Goal: Contribute content: Contribute content

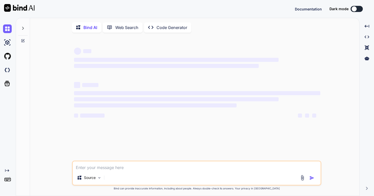
type textarea "x"
paste textarea "<link rel="stylesheet" href="<?php echo MOD_URL.$module;?>/assets/css/custom.cs…"
type textarea "<link rel="stylesheet" href="<?php echo MOD_URL.$module;?>/assets/css/custom.cs…"
type textarea "x"
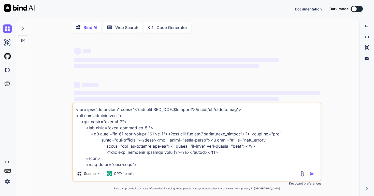
scroll to position [6032, 0]
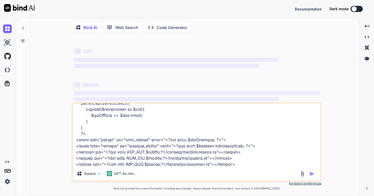
type textarea "<link rel="stylesheet" href="<?php echo MOD_URL.$module;?>/assets/css/custom.cs…"
type textarea "x"
type textarea "<link rel="stylesheet" href="<?php echo MOD_URL.$module;?>/assets/css/custom.cs…"
type textarea "x"
type textarea "<link rel="stylesheet" href="<?php echo MOD_URL.$module;?>/assets/css/custom.cs…"
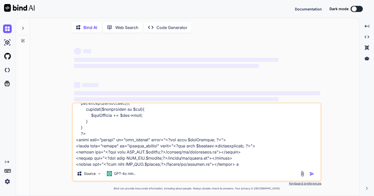
type textarea "x"
type textarea "<link rel="stylesheet" href="<?php echo MOD_URL.$module;?>/assets/css/custom.cs…"
type textarea "x"
type textarea "<link rel="stylesheet" href="<?php echo MOD_URL.$module;?>/assets/css/custom.cs…"
type textarea "x"
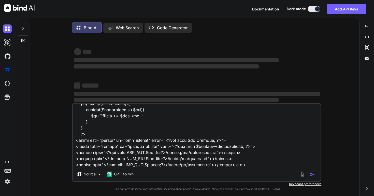
type textarea "<link rel="stylesheet" href="<?php echo MOD_URL.$module;?>/assets/css/custom.cs…"
type textarea "x"
type textarea "<link rel="stylesheet" href="<?php echo MOD_URL.$module;?>/assets/css/custom.cs…"
type textarea "x"
type textarea "<link rel="stylesheet" href="<?php echo MOD_URL.$module;?>/assets/css/custom.cs…"
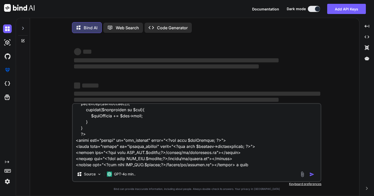
type textarea "x"
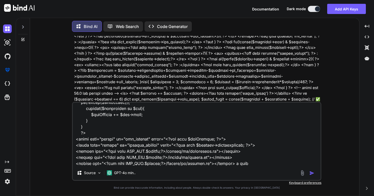
scroll to position [2257, 0]
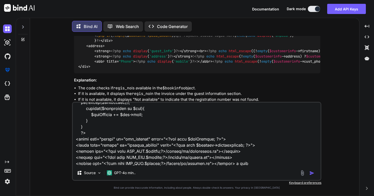
type textarea "<link rel="stylesheet" href="<?php echo MOD_URL.$module;?>/assets/css/custom.cs…"
type textarea "x"
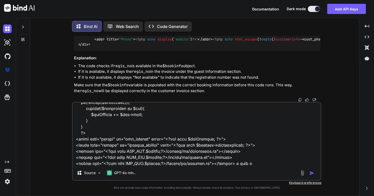
type textarea "<link rel="stylesheet" href="<?php echo MOD_URL.$module;?>/assets/css/custom.cs…"
type textarea "x"
type textarea "<link rel="stylesheet" href="<?php echo MOD_URL.$module;?>/assets/css/custom.cs…"
type textarea "x"
type textarea "<link rel="stylesheet" href="<?php echo MOD_URL.$module;?>/assets/css/custom.cs…"
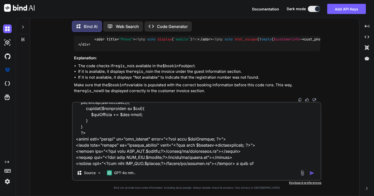
type textarea "x"
type textarea "<link rel="stylesheet" href="<?php echo MOD_URL.$module;?>/assets/css/custom.cs…"
type textarea "x"
type textarea "<link rel="stylesheet" href="<?php echo MOD_URL.$module;?>/assets/css/custom.cs…"
type textarea "x"
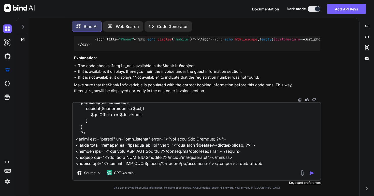
type textarea "<link rel="stylesheet" href="<?php echo MOD_URL.$module;?>/assets/css/custom.cs…"
type textarea "x"
type textarea "<link rel="stylesheet" href="<?php echo MOD_URL.$module;?>/assets/css/custom.cs…"
type textarea "x"
type textarea "<link rel="stylesheet" href="<?php echo MOD_URL.$module;?>/assets/css/custom.cs…"
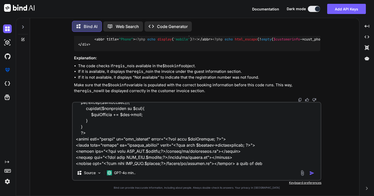
type textarea "x"
type textarea "<link rel="stylesheet" href="<?php echo MOD_URL.$module;?>/assets/css/custom.cs…"
type textarea "x"
type textarea "<link rel="stylesheet" href="<?php echo MOD_URL.$module;?>/assets/css/custom.cs…"
type textarea "x"
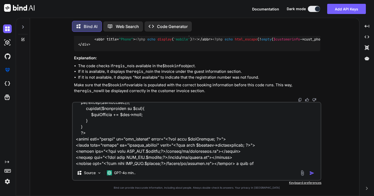
type textarea "<link rel="stylesheet" href="<?php echo MOD_URL.$module;?>/assets/css/custom.cs…"
type textarea "x"
type textarea "<link rel="stylesheet" href="<?php echo MOD_URL.$module;?>/assets/css/custom.cs…"
type textarea "x"
type textarea "<link rel="stylesheet" href="<?php echo MOD_URL.$module;?>/assets/css/custom.cs…"
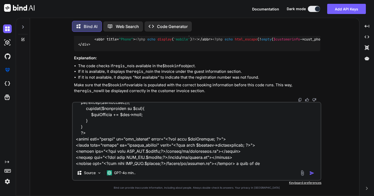
type textarea "x"
type textarea "<link rel="stylesheet" href="<?php echo MOD_URL.$module;?>/assets/css/custom.cs…"
type textarea "x"
type textarea "<link rel="stylesheet" href="<?php echo MOD_URL.$module;?>/assets/css/custom.cs…"
type textarea "x"
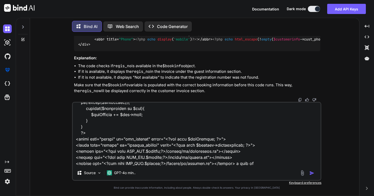
type textarea "<link rel="stylesheet" href="<?php echo MOD_URL.$module;?>/assets/css/custom.cs…"
type textarea "x"
type textarea "<link rel="stylesheet" href="<?php echo MOD_URL.$module;?>/assets/css/custom.cs…"
type textarea "x"
type textarea "<link rel="stylesheet" href="<?php echo MOD_URL.$module;?>/assets/css/custom.cs…"
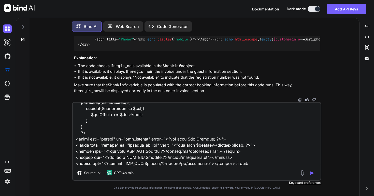
type textarea "x"
type textarea "<link rel="stylesheet" href="<?php echo MOD_URL.$module;?>/assets/css/custom.cs…"
type textarea "x"
type textarea "<link rel="stylesheet" href="<?php echo MOD_URL.$module;?>/assets/css/custom.cs…"
type textarea "x"
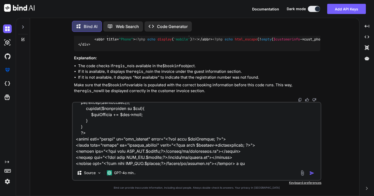
type textarea "<link rel="stylesheet" href="<?php echo MOD_URL.$module;?>/assets/css/custom.cs…"
type textarea "x"
type textarea "<link rel="stylesheet" href="<?php echo MOD_URL.$module;?>/assets/css/custom.cs…"
type textarea "x"
type textarea "<link rel="stylesheet" href="<?php echo MOD_URL.$module;?>/assets/css/custom.cs…"
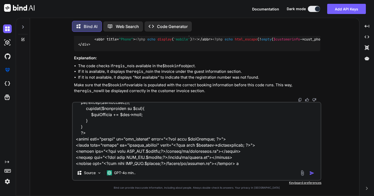
type textarea "x"
type textarea "<link rel="stylesheet" href="<?php echo MOD_URL.$module;?>/assets/css/custom.cs…"
type textarea "x"
type textarea "<link rel="stylesheet" href="<?php echo MOD_URL.$module;?>/assets/css/custom.cs…"
type textarea "x"
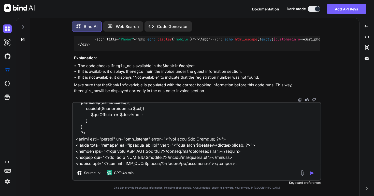
type textarea "<link rel="stylesheet" href="<?php echo MOD_URL.$module;?>/assets/css/custom.cs…"
type textarea "x"
type textarea "<link rel="stylesheet" href="<?php echo MOD_URL.$module;?>/assets/css/custom.cs…"
type textarea "x"
type textarea "<link rel="stylesheet" href="<?php echo MOD_URL.$module;?>/assets/css/custom.cs…"
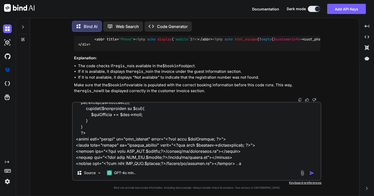
type textarea "x"
type textarea "<link rel="stylesheet" href="<?php echo MOD_URL.$module;?>/assets/css/custom.cs…"
type textarea "x"
type textarea "<link rel="stylesheet" href="<?php echo MOD_URL.$module;?>/assets/css/custom.cs…"
type textarea "x"
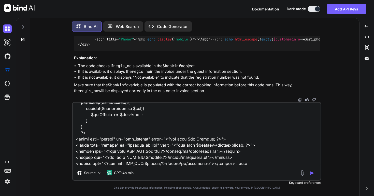
type textarea "<link rel="stylesheet" href="<?php echo MOD_URL.$module;?>/assets/css/custom.cs…"
type textarea "x"
type textarea "<link rel="stylesheet" href="<?php echo MOD_URL.$module;?>/assets/css/custom.cs…"
type textarea "x"
type textarea "<link rel="stylesheet" href="<?php echo MOD_URL.$module;?>/assets/css/custom.cs…"
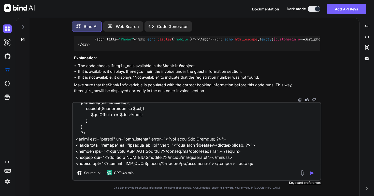
type textarea "x"
type textarea "<link rel="stylesheet" href="<?php echo MOD_URL.$module;?>/assets/css/custom.cs…"
type textarea "x"
type textarea "<link rel="stylesheet" href="<?php echo MOD_URL.$module;?>/assets/css/custom.cs…"
type textarea "x"
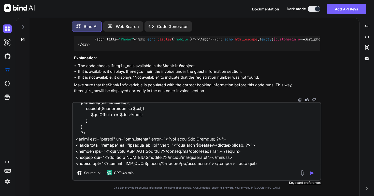
type textarea "<link rel="stylesheet" href="<?php echo MOD_URL.$module;?>/assets/css/custom.cs…"
type textarea "x"
type textarea "<link rel="stylesheet" href="<?php echo MOD_URL.$module;?>/assets/css/custom.cs…"
type textarea "x"
type textarea "<link rel="stylesheet" href="<?php echo MOD_URL.$module;?>/assets/css/custom.cs…"
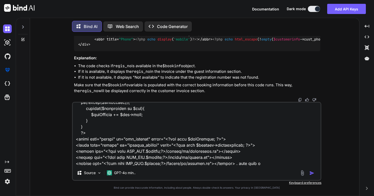
type textarea "x"
type textarea "<link rel="stylesheet" href="<?php echo MOD_URL.$module;?>/assets/css/custom.cs…"
type textarea "x"
type textarea "<link rel="stylesheet" href="<?php echo MOD_URL.$module;?>/assets/css/custom.cs…"
type textarea "x"
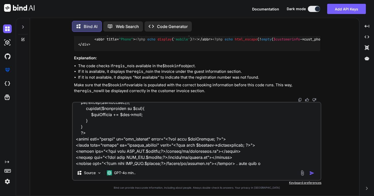
type textarea "<link rel="stylesheet" href="<?php echo MOD_URL.$module;?>/assets/css/custom.cs…"
type textarea "x"
type textarea "<link rel="stylesheet" href="<?php echo MOD_URL.$module;?>/assets/css/custom.cs…"
type textarea "x"
type textarea "<link rel="stylesheet" href="<?php echo MOD_URL.$module;?>/assets/css/custom.cs…"
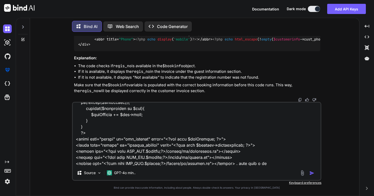
type textarea "x"
type textarea "<link rel="stylesheet" href="<?php echo MOD_URL.$module;?>/assets/css/custom.cs…"
type textarea "x"
type textarea "<link rel="stylesheet" href="<?php echo MOD_URL.$module;?>/assets/css/custom.cs…"
type textarea "x"
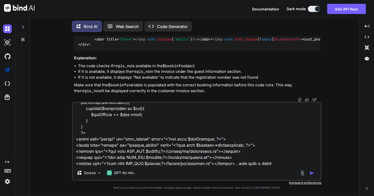
type textarea "<link rel="stylesheet" href="<?php echo MOD_URL.$module;?>/assets/css/custom.cs…"
type textarea "x"
type textarea "<link rel="stylesheet" href="<?php echo MOD_URL.$module;?>/assets/css/custom.cs…"
type textarea "x"
type textarea "<link rel="stylesheet" href="<?php echo MOD_URL.$module;?>/assets/css/custom.cs…"
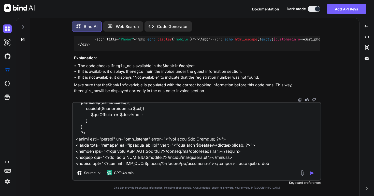
type textarea "x"
type textarea "<link rel="stylesheet" href="<?php echo MOD_URL.$module;?>/assets/css/custom.cs…"
type textarea "x"
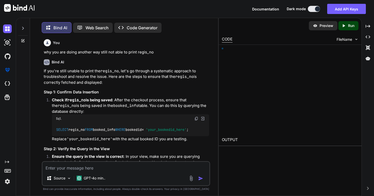
type textarea "x"
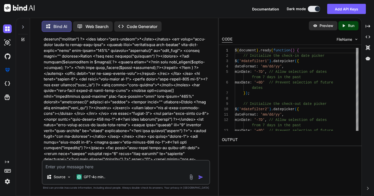
scroll to position [3111, 0]
click at [268, 61] on div "dateFormat : 'mm/dd/yy' , minDate : '-7D' , // Allow selection of dates from 7 …" at bounding box center [297, 99] width 124 height 102
type textarea "$(document).ready(function() { // Initialize the check-in date picker $('#datef…"
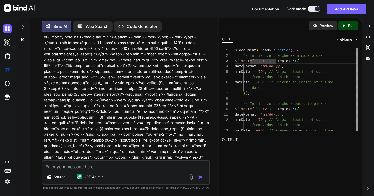
scroll to position [3836, 0]
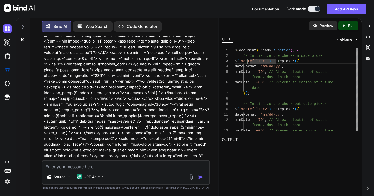
click at [123, 165] on textarea at bounding box center [126, 165] width 167 height 9
type textarea "i"
type textarea "x"
type textarea "in"
type textarea "x"
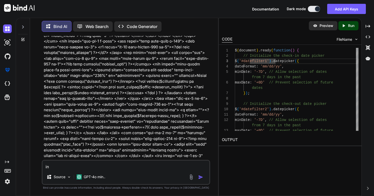
type textarea "in"
type textarea "x"
type textarea "in m"
type textarea "x"
type textarea "in my"
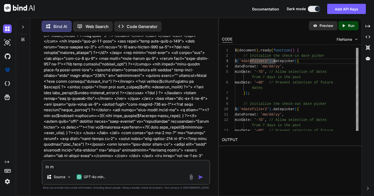
type textarea "x"
type textarea "in my"
type textarea "x"
type textarea "in my c"
type textarea "x"
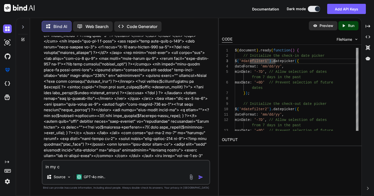
type textarea "in my co"
type textarea "x"
type textarea "in my cod"
type textarea "x"
type textarea "in my code"
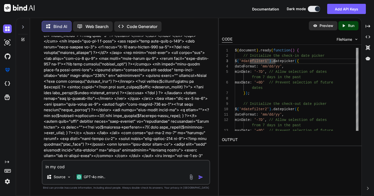
type textarea "x"
type textarea "in my code"
type textarea "x"
type textarea "in my code b"
type textarea "x"
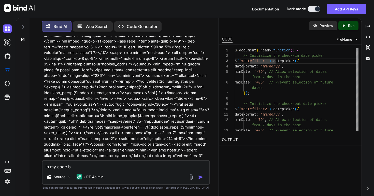
type textarea "in my code ba"
type textarea "x"
type textarea "in my code bas"
type textarea "x"
type textarea "in my code base"
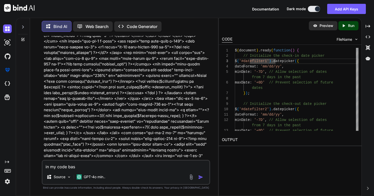
type textarea "x"
type textarea "in my code base"
type textarea "x"
type textarea "in my code base t"
type textarea "x"
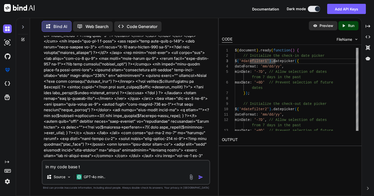
type textarea "in my code base th"
type textarea "x"
type textarea "in my code base the"
type textarea "x"
type textarea "in my code base ther"
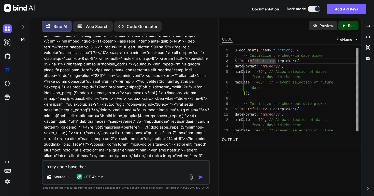
type textarea "x"
type textarea "in my code base there"
type textarea "x"
type textarea "in my code base there"
type textarea "x"
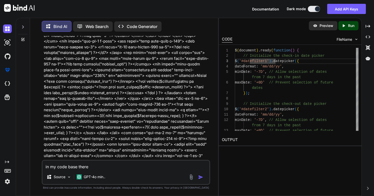
type textarea "in my code base there i"
type textarea "x"
type textarea "in my code base there is"
type textarea "x"
type textarea "in my code base there is"
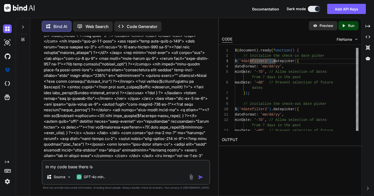
type textarea "x"
paste textarea "<script src="<?php echo MOD_URL.$module;?>/assets/js/addcheckin.js"></script> <…"
type textarea "in my code base there is <script src="<?php echo MOD_URL.$module;?>/assets/js/a…"
type textarea "x"
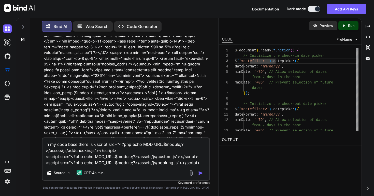
type textarea "in my code base there is <script src="<?php echo MOD_URL.$module;?>/assets/js/a…"
type textarea "x"
type textarea "in my code base there is <script src="<?php echo MOD_URL.$module;?>/assets/js/a…"
type textarea "x"
type textarea "in my code base there is <script src="<?php echo MOD_URL.$module;?>/assets/js/a…"
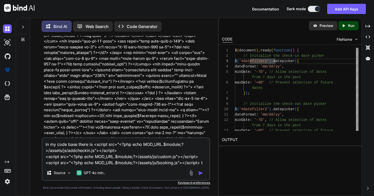
type textarea "x"
type textarea "in my code base there is <script src="<?php echo MOD_URL.$module;?>/assets/js/a…"
type textarea "x"
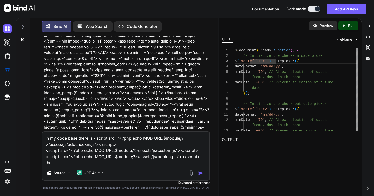
type textarea "in my code base there is <script src="<?php echo MOD_URL.$module;?>/assets/js/a…"
type textarea "x"
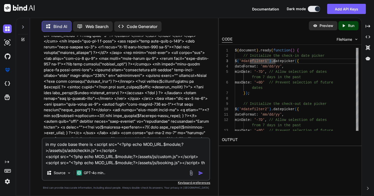
type textarea "in my code base there is <script src="<?php echo MOD_URL.$module;?>/assets/js/a…"
type textarea "x"
type textarea "in my code base there is <script src="<?php echo MOD_URL.$module;?>/assets/js/a…"
type textarea "x"
type textarea "in my code base there is <script src="<?php echo MOD_URL.$module;?>/assets/js/a…"
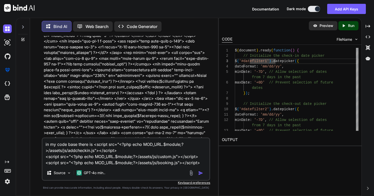
type textarea "x"
type textarea "in my code base there is <script src="<?php echo MOD_URL.$module;?>/assets/js/a…"
type textarea "x"
type textarea "in my code base there is <script src="<?php echo MOD_URL.$module;?>/assets/js/a…"
type textarea "x"
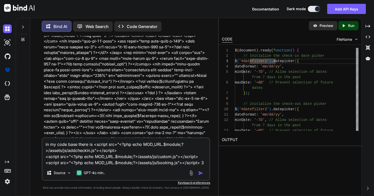
type textarea "in my code base there is <script src="<?php echo MOD_URL.$module;?>/assets/js/a…"
type textarea "x"
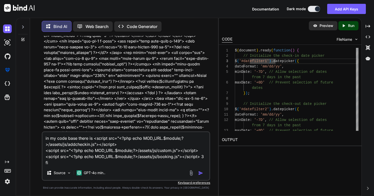
type textarea "in my code base there is <script src="<?php echo MOD_URL.$module;?>/assets/js/a…"
type textarea "x"
type textarea "in my code base there is <script src="<?php echo MOD_URL.$module;?>/assets/js/a…"
type textarea "x"
type textarea "in my code base there is <script src="<?php echo MOD_URL.$module;?>/assets/js/a…"
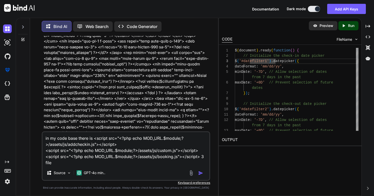
type textarea "x"
type textarea "in my code base there is <script src="<?php echo MOD_URL.$module;?>/assets/js/a…"
type textarea "x"
type textarea "in my code base there is <script src="<?php echo MOD_URL.$module;?>/assets/js/a…"
type textarea "x"
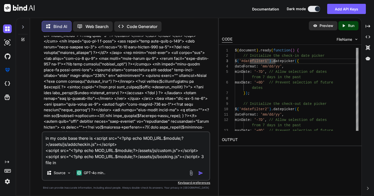
type textarea "in my code base there is <script src="<?php echo MOD_URL.$module;?>/assets/js/a…"
type textarea "x"
type textarea "in my code base there is <script src="<?php echo MOD_URL.$module;?>/assets/js/a…"
type textarea "x"
type textarea "in my code base there is <script src="<?php echo MOD_URL.$module;?>/assets/js/a…"
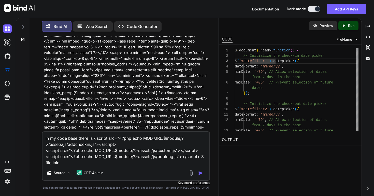
type textarea "x"
type textarea "in my code base there is <script src="<?php echo MOD_URL.$module;?>/assets/js/a…"
type textarea "x"
type textarea "in my code base there is <script src="<?php echo MOD_URL.$module;?>/assets/js/a…"
type textarea "x"
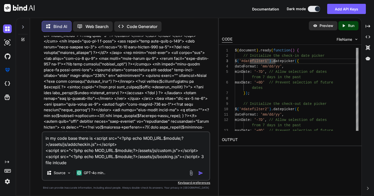
type textarea "in my code base there is <script src="<?php echo MOD_URL.$module;?>/assets/js/a…"
type textarea "x"
type textarea "in my code base there is <script src="<?php echo MOD_URL.$module;?>/assets/js/a…"
type textarea "x"
type textarea "in my code base there is <script src="<?php echo MOD_URL.$module;?>/assets/js/a…"
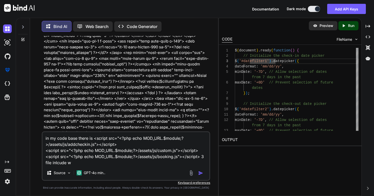
type textarea "x"
type textarea "in my code base there is <script src="<?php echo MOD_URL.$module;?>/assets/js/a…"
type textarea "x"
type textarea "in my code base there is <script src="<?php echo MOD_URL.$module;?>/assets/js/a…"
type textarea "x"
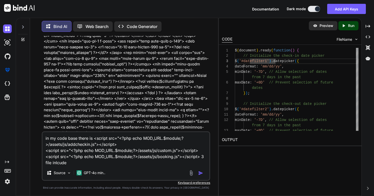
type textarea "in my code base there is <script src="<?php echo MOD_URL.$module;?>/assets/js/a…"
type textarea "x"
type textarea "in my code base there is <script src="<?php echo MOD_URL.$module;?>/assets/js/a…"
type textarea "x"
type textarea "in my code base there is <script src="<?php echo MOD_URL.$module;?>/assets/js/a…"
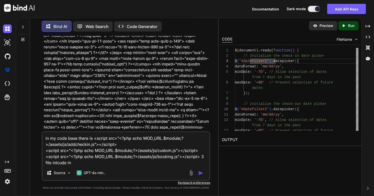
type textarea "x"
type textarea "in my code base there is <script src="<?php echo MOD_URL.$module;?>/assets/js/a…"
type textarea "x"
type textarea "in my code base there is <script src="<?php echo MOD_URL.$module;?>/assets/js/a…"
type textarea "x"
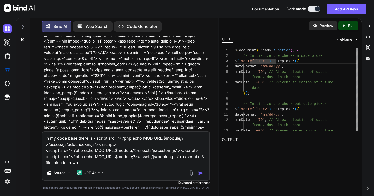
type textarea "in my code base there is <script src="<?php echo MOD_URL.$module;?>/assets/js/a…"
type textarea "x"
type textarea "in my code base there is <script src="<?php echo MOD_URL.$module;?>/assets/js/a…"
type textarea "x"
type textarea "in my code base there is <script src="<?php echo MOD_URL.$module;?>/assets/js/a…"
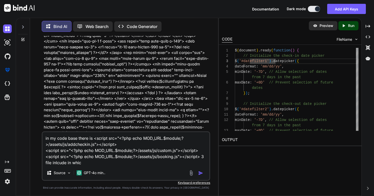
type textarea "x"
type textarea "in my code base there is <script src="<?php echo MOD_URL.$module;?>/assets/js/a…"
type textarea "x"
type textarea "in my code base there is <script src="<?php echo MOD_URL.$module;?>/assets/js/a…"
type textarea "x"
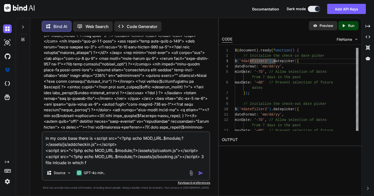
type textarea "in my code base there is <script src="<?php echo MOD_URL.$module;?>/assets/js/a…"
type textarea "x"
type textarea "in my code base there is <script src="<?php echo MOD_URL.$module;?>/assets/js/a…"
type textarea "x"
type textarea "in my code base there is <script src="<?php echo MOD_URL.$module;?>/assets/js/a…"
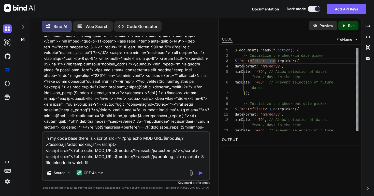
type textarea "x"
type textarea "in my code base there is <script src="<?php echo MOD_URL.$module;?>/assets/js/a…"
type textarea "x"
type textarea "in my code base there is <script src="<?php echo MOD_URL.$module;?>/assets/js/a…"
type textarea "x"
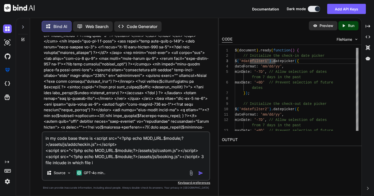
type textarea "in my code base there is <script src="<?php echo MOD_URL.$module;?>/assets/js/a…"
type textarea "x"
type textarea "in my code base there is <script src="<?php echo MOD_URL.$module;?>/assets/js/a…"
type textarea "x"
type textarea "in my code base there is <script src="<?php echo MOD_URL.$module;?>/assets/js/a…"
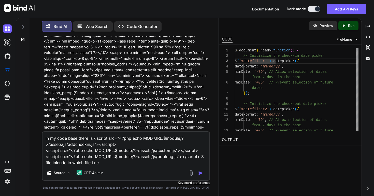
type textarea "x"
type textarea "in my code base there is <script src="<?php echo MOD_URL.$module;?>/assets/js/a…"
type textarea "x"
type textarea "in my code base there is <script src="<?php echo MOD_URL.$module;?>/assets/js/a…"
type textarea "x"
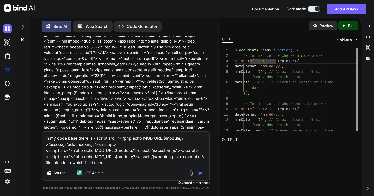
type textarea "in my code base there is <script src="<?php echo MOD_URL.$module;?>/assets/js/a…"
type textarea "x"
type textarea "in my code base there is <script src="<?php echo MOD_URL.$module;?>/assets/js/a…"
type textarea "x"
type textarea "in my code base there is <script src="<?php echo MOD_URL.$module;?>/assets/js/a…"
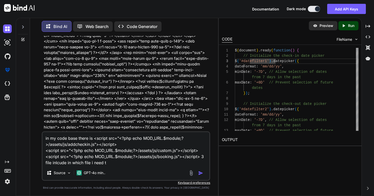
type textarea "x"
type textarea "in my code base there is <script src="<?php echo MOD_URL.$module;?>/assets/js/a…"
type textarea "x"
type textarea "in my code base there is <script src="<?php echo MOD_URL.$module;?>/assets/js/a…"
type textarea "x"
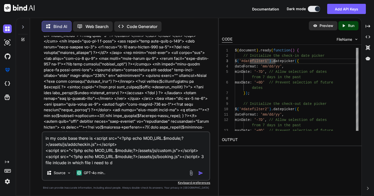
type textarea "in my code base there is <script src="<?php echo MOD_URL.$module;?>/assets/js/a…"
type textarea "x"
type textarea "in my code base there is <script src="<?php echo MOD_URL.$module;?>/assets/js/a…"
type textarea "x"
type textarea "in my code base there is <script src="<?php echo MOD_URL.$module;?>/assets/js/a…"
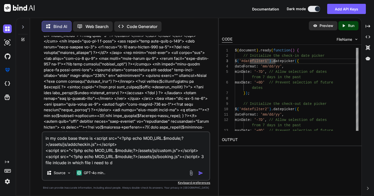
type textarea "x"
type textarea "in my code base there is <script src="<?php echo MOD_URL.$module;?>/assets/js/a…"
type textarea "x"
type textarea "in my code base there is <script src="<?php echo MOD_URL.$module;?>/assets/js/a…"
type textarea "x"
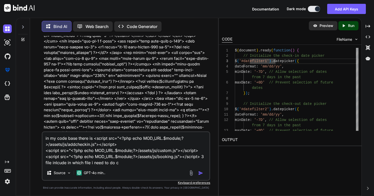
type textarea "in my code base there is <script src="<?php echo MOD_URL.$module;?>/assets/js/a…"
type textarea "x"
type textarea "in my code base there is <script src="<?php echo MOD_URL.$module;?>/assets/js/a…"
type textarea "x"
type textarea "in my code base there is <script src="<?php echo MOD_URL.$module;?>/assets/js/a…"
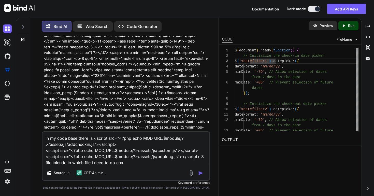
type textarea "x"
type textarea "in my code base there is <script src="<?php echo MOD_URL.$module;?>/assets/js/a…"
type textarea "x"
type textarea "in my code base there is <script src="<?php echo MOD_URL.$module;?>/assets/js/a…"
type textarea "x"
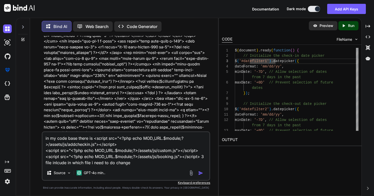
type textarea "in my code base there is <script src="<?php echo MOD_URL.$module;?>/assets/js/a…"
type textarea "x"
type textarea "in my code base there is <script src="<?php echo MOD_URL.$module;?>/assets/js/a…"
type textarea "x"
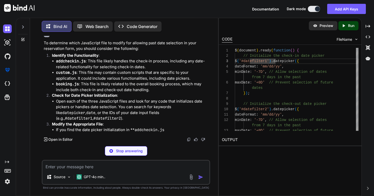
scroll to position [5751, 0]
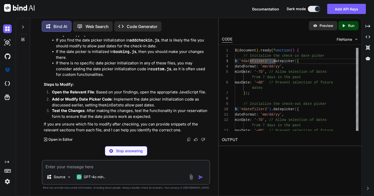
type textarea "x"
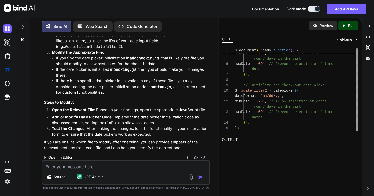
scroll to position [5978, 0]
click at [138, 168] on textarea at bounding box center [126, 165] width 167 height 9
paste textarea ">/assets/js/addcheckin.js"></script> <script src="<?php echo MOD_URL.$module;?>…"
type textarea ">/assets/js/addcheckin.js"></script> <script src="<?php echo MOD_URL.$module;?>…"
type textarea "x"
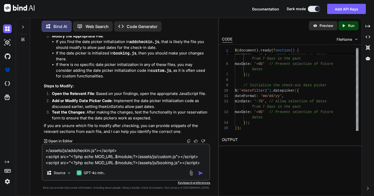
click at [120, 152] on textarea ">/assets/js/addcheckin.js"></script> <script src="<?php echo MOD_URL.$module;?>…" at bounding box center [126, 154] width 167 height 21
drag, startPoint x: 46, startPoint y: 157, endPoint x: 135, endPoint y: 155, distance: 89.9
click at [135, 155] on textarea ">/assets/js/addcheckin.js"></script> <script src="<?php echo MOD_URL.$module;?>…" at bounding box center [126, 154] width 167 height 21
type textarea ">/assets/js/addcheckin.js"></script> >/assets/js/custom.js"></script> <script s…"
type textarea "x"
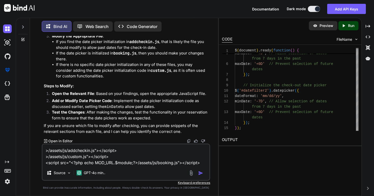
drag, startPoint x: 46, startPoint y: 163, endPoint x: 135, endPoint y: 163, distance: 89.1
click at [135, 163] on textarea ">/assets/js/addcheckin.js"></script> >/assets/js/custom.js"></script> <script s…" at bounding box center [126, 154] width 167 height 21
type textarea ">/assets/js/addcheckin.js"></script> >/assets/js/custom.js"></script> >/assets/…"
type textarea "x"
click at [144, 162] on textarea ">/assets/js/addcheckin.js"></script> >/assets/js/custom.js"></script> >/assets/…" at bounding box center [126, 154] width 167 height 21
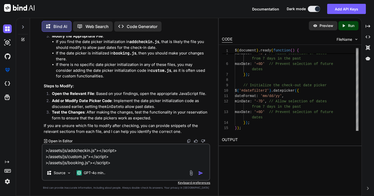
type textarea ">/assets/js/addcheckin.js"></script> >/assets/js/custom.js"></script> >/assets/…"
type textarea "x"
type textarea ">/assets/js/addcheckin.js"></script> >/assets/js/custom.js"></script> >/assets/…"
type textarea "x"
type textarea ">/assets/js/addcheckin.js"></script> >/assets/js/custom.js"></script> >/assets/…"
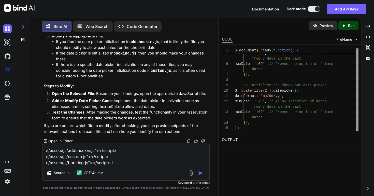
type textarea "x"
type textarea ">/assets/js/addcheckin.js"></script> >/assets/js/custom.js"></script> >/assets/…"
type textarea "x"
type textarea ">/assets/js/addcheckin.js"></script> >/assets/js/custom.js"></script> >/assets/…"
type textarea "x"
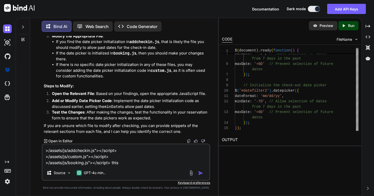
type textarea ">/assets/js/addcheckin.js"></script> >/assets/js/custom.js"></script> >/assets/…"
type textarea "x"
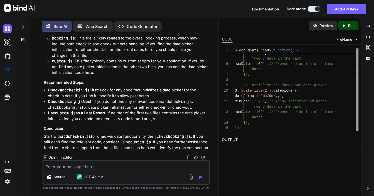
scroll to position [6175, 0]
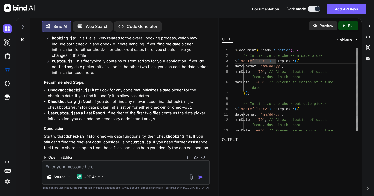
click at [263, 61] on div "dateFormat : 'mm/dd/yy' , minDate : '-7D' , // Allow selection of dates from 7 …" at bounding box center [297, 99] width 124 height 102
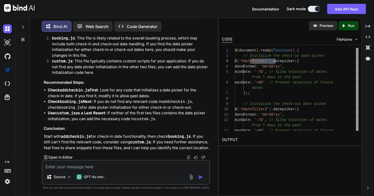
click at [166, 169] on textarea at bounding box center [126, 165] width 167 height 9
paste textarea "function getbsource() { 'use strict'; var booking_type = $("#booking_type").fin…"
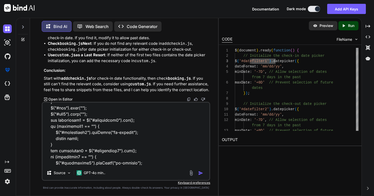
scroll to position [0, 0]
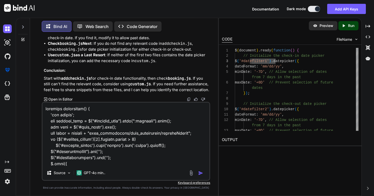
click at [46, 108] on textarea at bounding box center [126, 134] width 167 height 63
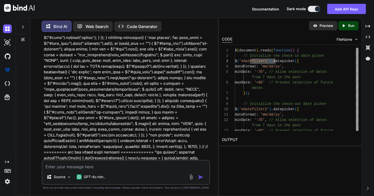
scroll to position [6299, 0]
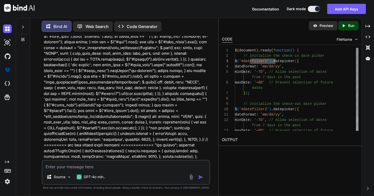
click at [294, 85] on div "dateFormat : 'mm/dd/yy' , minDate : '-7D' , // Allow selection of dates from 7 …" at bounding box center [297, 99] width 124 height 102
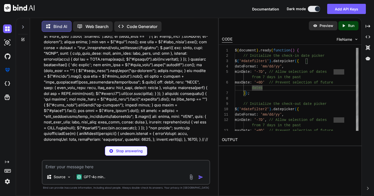
scroll to position [5, 0]
click at [250, 55] on div "dateFormat : 'mm/dd/yy' , minDate : '-7D' , // Allow selection of dates from 7 …" at bounding box center [297, 99] width 124 height 102
drag, startPoint x: 328, startPoint y: 56, endPoint x: 283, endPoint y: 56, distance: 44.8
click at [283, 56] on div "dateFormat : 'mm/dd/yy' , minDate : '-7D' , // Allow selection of dates from 7 …" at bounding box center [297, 99] width 124 height 102
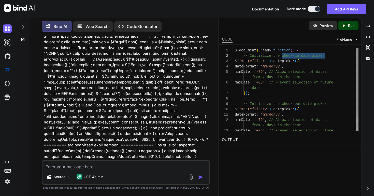
click at [258, 72] on div "dateFormat : 'mm/dd/yy' , minDate : '-7D' , // Allow selection of dates from 7 …" at bounding box center [297, 99] width 124 height 102
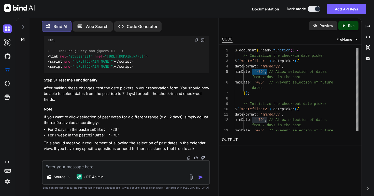
scroll to position [7708, 0]
click at [259, 120] on div "dateFormat : 'mm/dd/yy' , minDate : '-7D' , // Allow selection of dates from 7 …" at bounding box center [297, 99] width 124 height 102
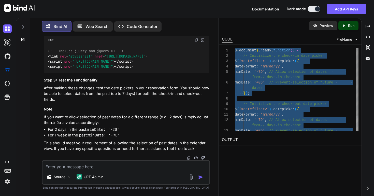
click at [288, 94] on div "dateFormat : 'mm/dd/yy' , minDate : '-7D' , // Allow selection of dates from 7 …" at bounding box center [297, 99] width 124 height 102
